Goal: Find specific page/section: Find specific page/section

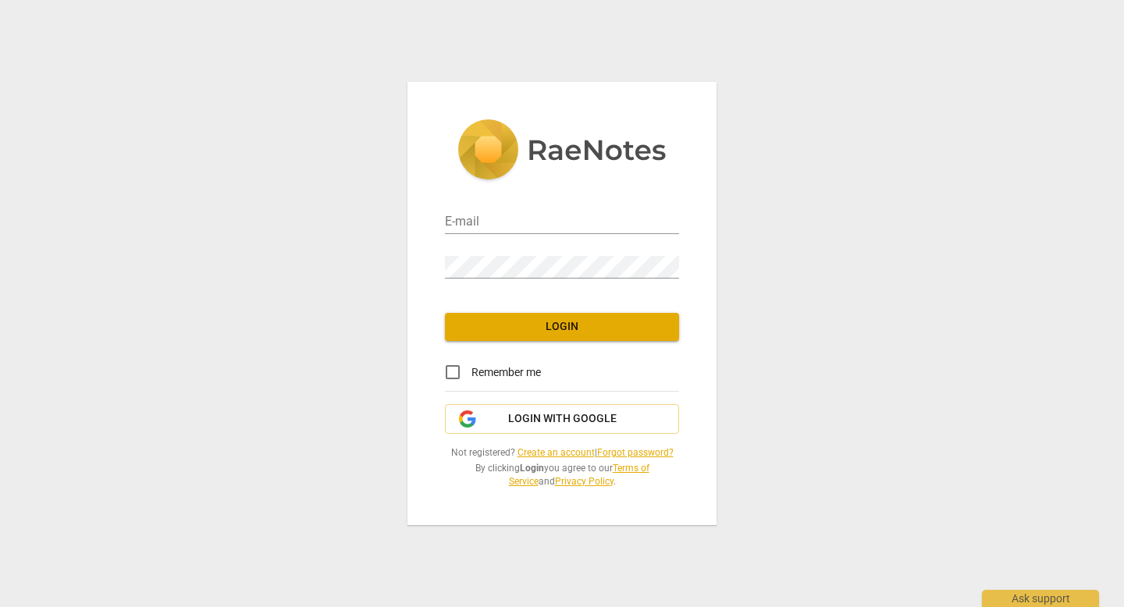
type input "[EMAIL_ADDRESS][DOMAIN_NAME]"
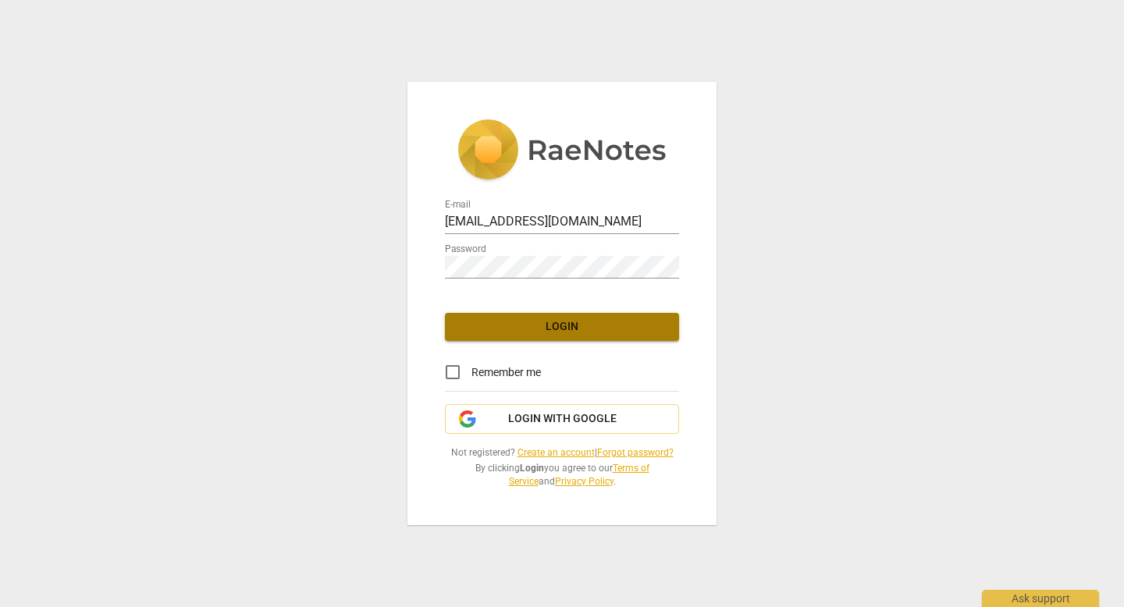
click at [553, 322] on span "Login" at bounding box center [561, 327] width 209 height 16
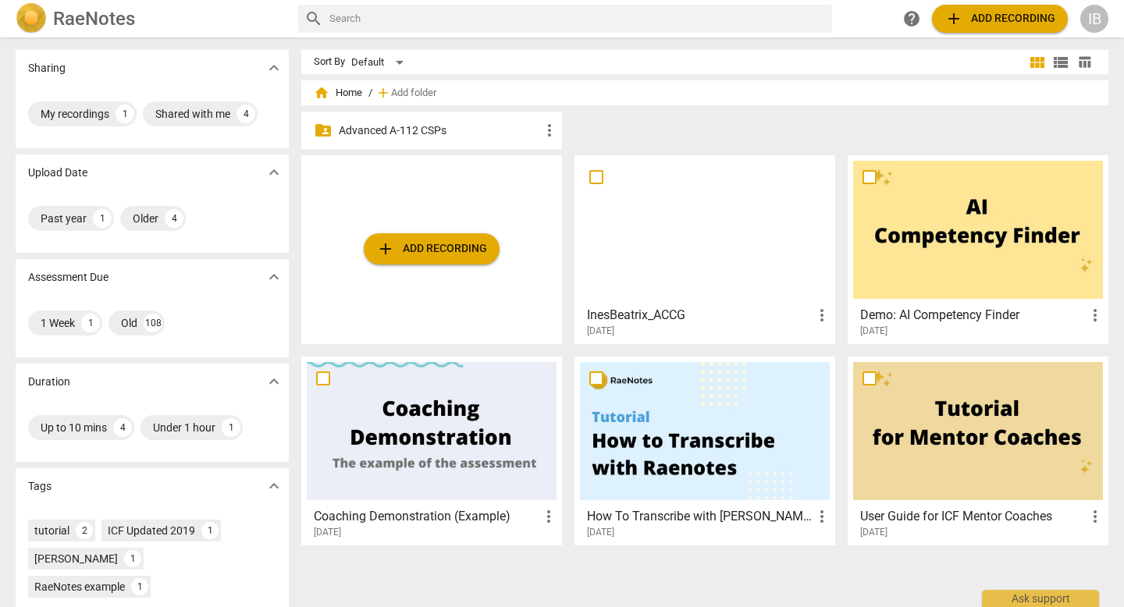
click at [663, 248] on div at bounding box center [705, 230] width 250 height 138
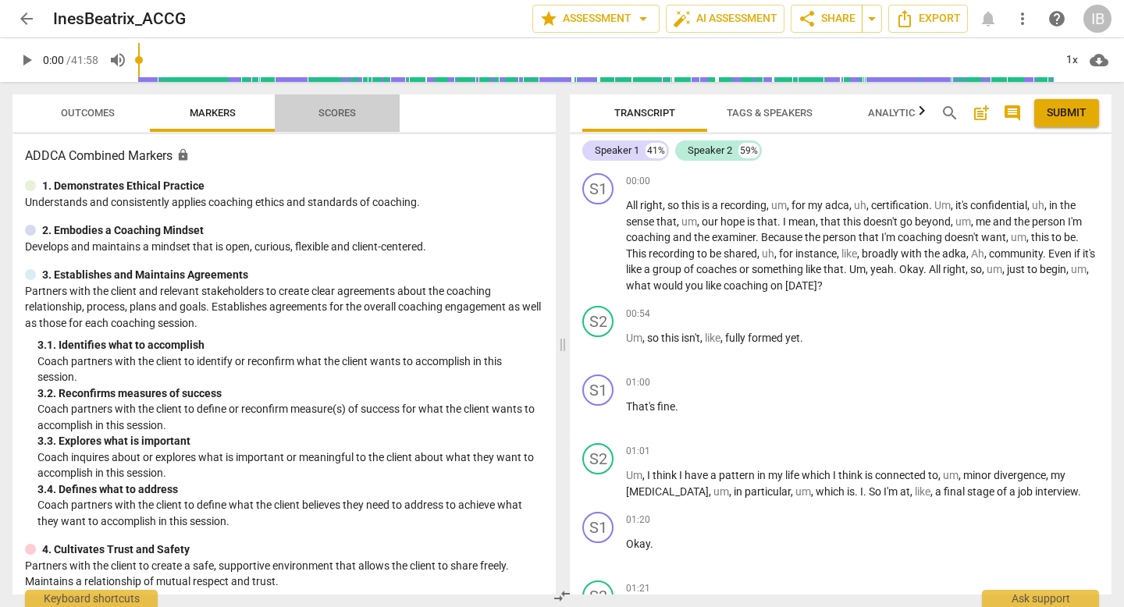
click at [345, 114] on span "Scores" at bounding box center [336, 113] width 37 height 12
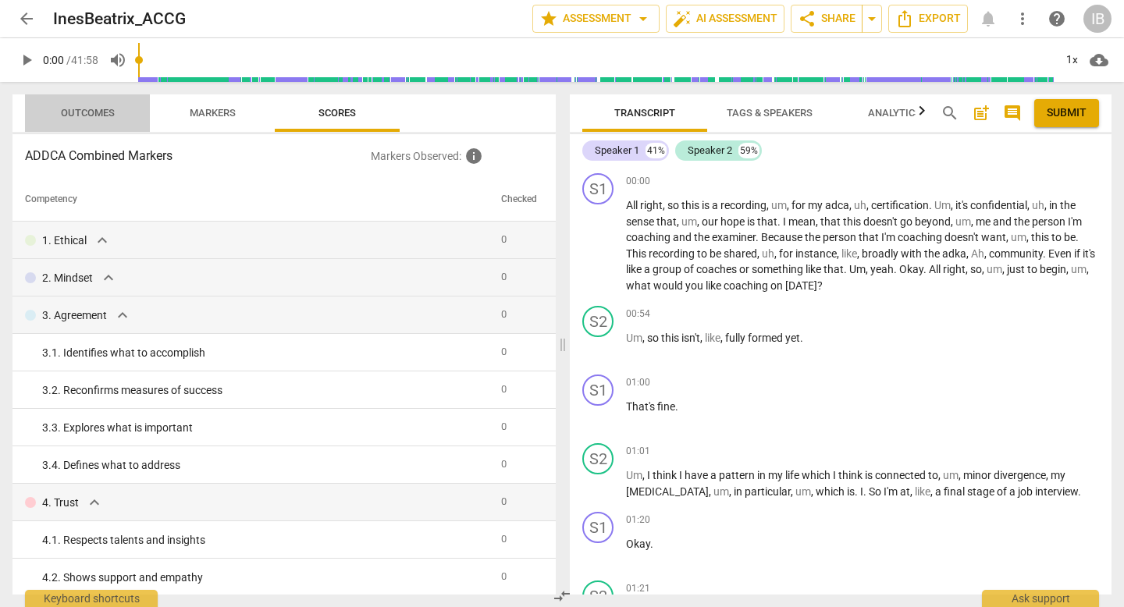
click at [86, 110] on span "Outcomes" at bounding box center [88, 113] width 54 height 12
